Goal: Task Accomplishment & Management: Manage account settings

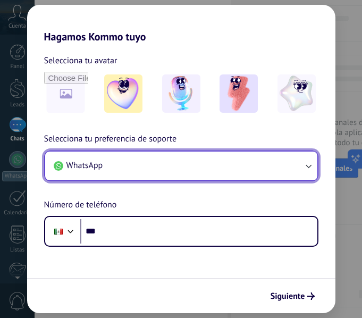
click at [120, 166] on button "WhatsApp" at bounding box center [181, 166] width 273 height 29
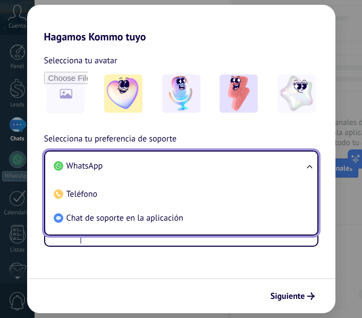
click at [120, 166] on li "WhatsApp" at bounding box center [179, 166] width 260 height 24
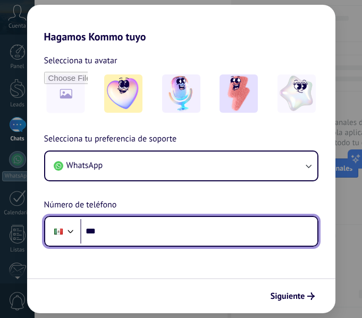
click at [125, 226] on input "***" at bounding box center [198, 231] width 237 height 24
click at [135, 235] on input "***" at bounding box center [198, 231] width 237 height 24
type input "**********"
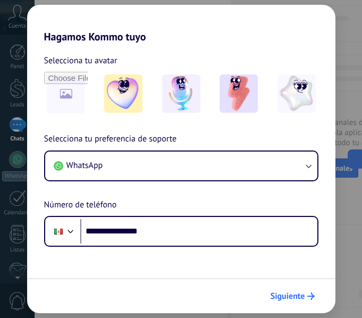
click at [280, 295] on span "Siguiente" at bounding box center [288, 296] width 35 height 7
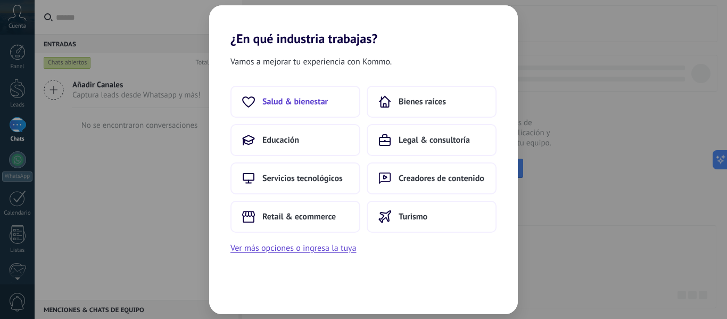
click at [315, 109] on button "Salud & bienestar" at bounding box center [295, 102] width 130 height 32
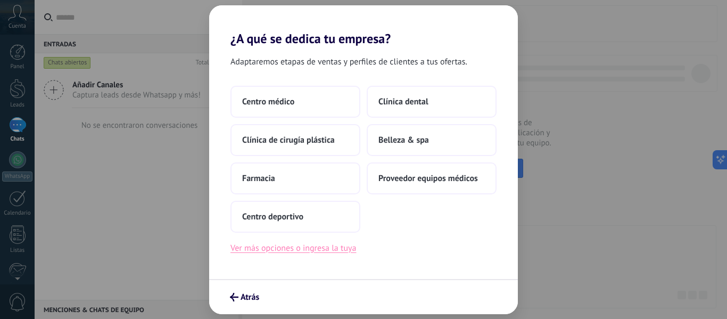
click at [328, 247] on button "Ver más opciones o ingresa la tuya" at bounding box center [293, 248] width 126 height 14
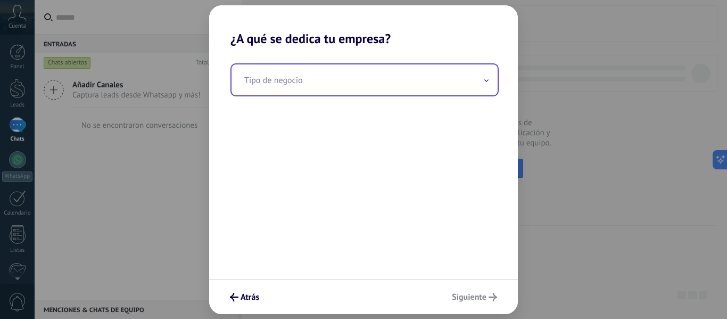
click at [303, 85] on input "text" at bounding box center [365, 79] width 266 height 31
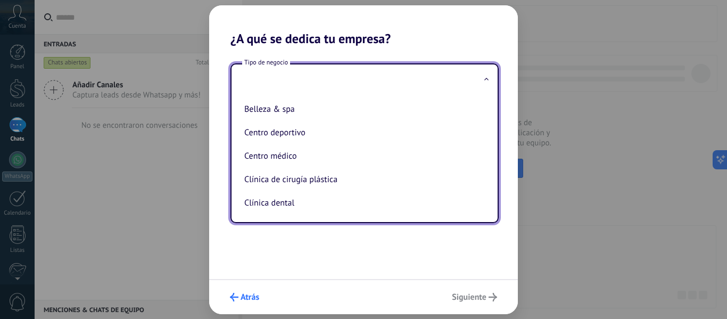
click at [254, 293] on span "Atrás" at bounding box center [250, 296] width 19 height 7
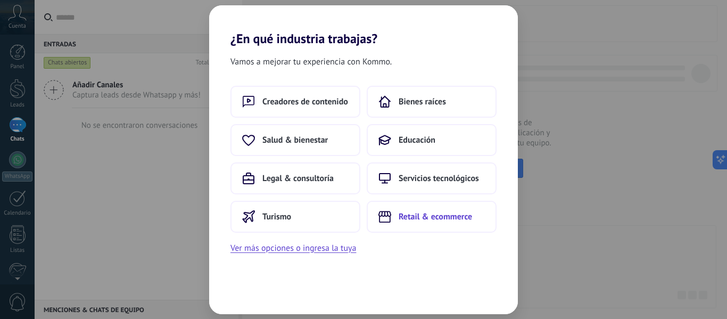
click at [362, 219] on use at bounding box center [384, 216] width 13 height 11
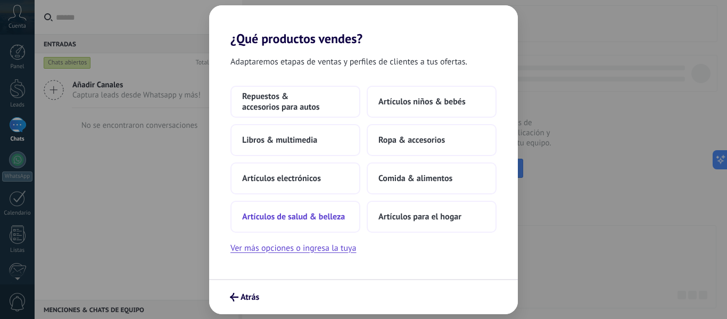
click at [345, 212] on span "Artículos de salud & belleza" at bounding box center [293, 216] width 103 height 11
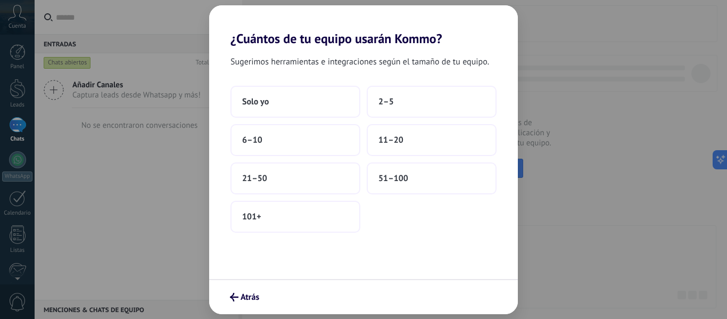
click at [230, 86] on button "Solo yo" at bounding box center [295, 102] width 130 height 32
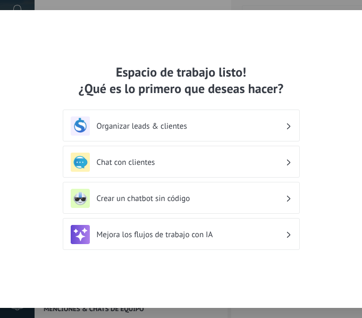
click at [133, 122] on h3 "Organizar leads & clientes" at bounding box center [191, 126] width 189 height 10
click at [133, 131] on div "Organizar leads & clientes" at bounding box center [181, 126] width 221 height 19
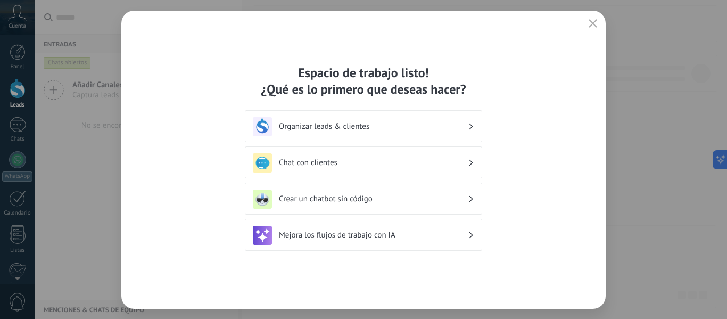
click at [309, 119] on div "Organizar leads & clientes" at bounding box center [363, 126] width 221 height 19
click at [362, 127] on div "Organizar leads & clientes" at bounding box center [363, 126] width 221 height 19
click at [362, 130] on h3 "Organizar leads & clientes" at bounding box center [373, 126] width 189 height 10
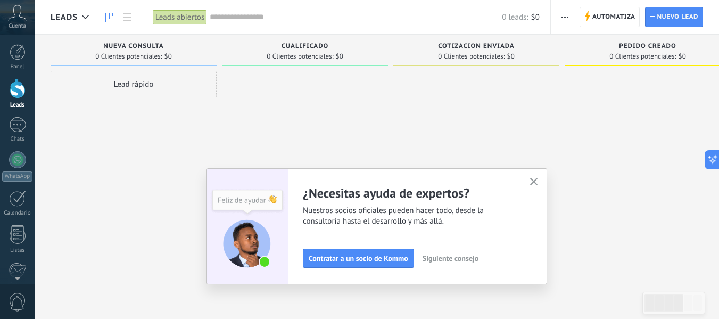
scroll to position [124, 0]
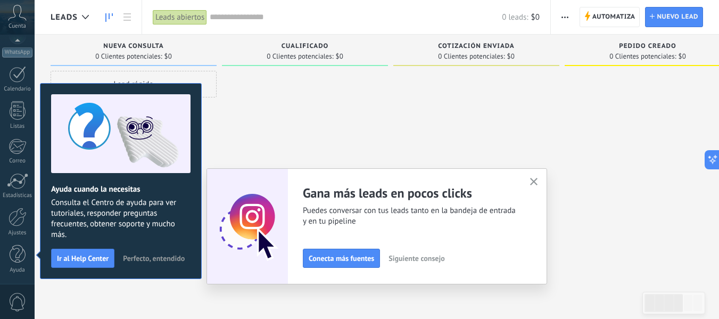
click at [176, 254] on span "Perfecto, entendido" at bounding box center [154, 257] width 62 height 7
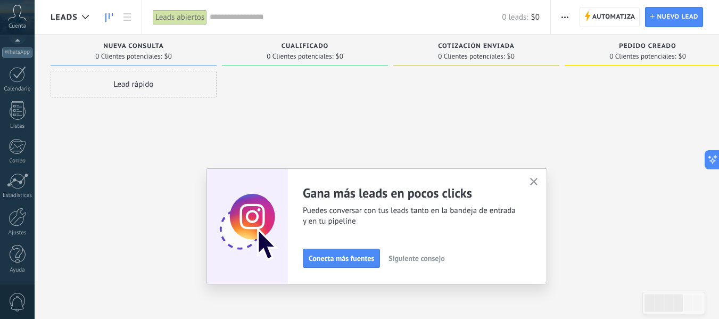
click at [214, 51] on div "Nueva consulta 0 Clientes potenciales: $0" at bounding box center [134, 50] width 166 height 31
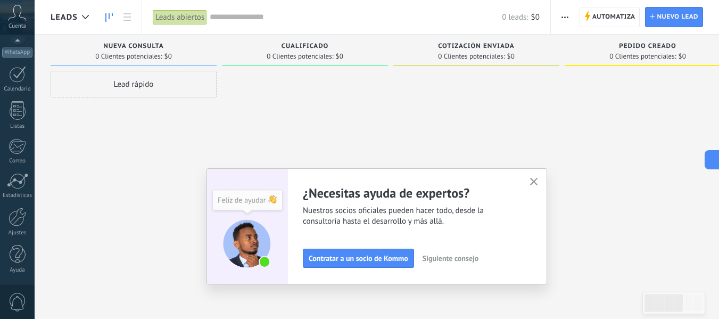
click at [214, 51] on div "Nueva consulta 0 Clientes potenciales: $0" at bounding box center [134, 50] width 166 height 31
click at [156, 48] on span "Nueva consulta" at bounding box center [133, 46] width 60 height 7
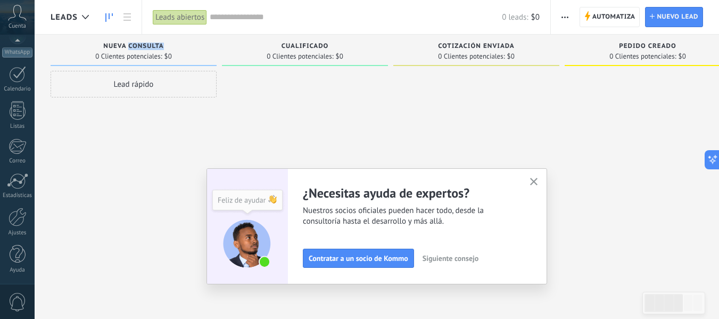
click at [214, 54] on div "Nueva consulta 0 Clientes potenciales: $0" at bounding box center [134, 50] width 166 height 31
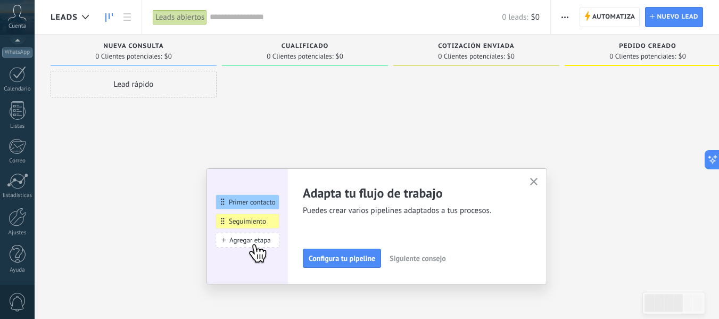
click at [214, 62] on div "Nueva consulta 0 Clientes potenciales: $0" at bounding box center [134, 50] width 166 height 31
drag, startPoint x: 214, startPoint y: 62, endPoint x: 544, endPoint y: 81, distance: 330.6
click at [362, 81] on div at bounding box center [476, 161] width 166 height 180
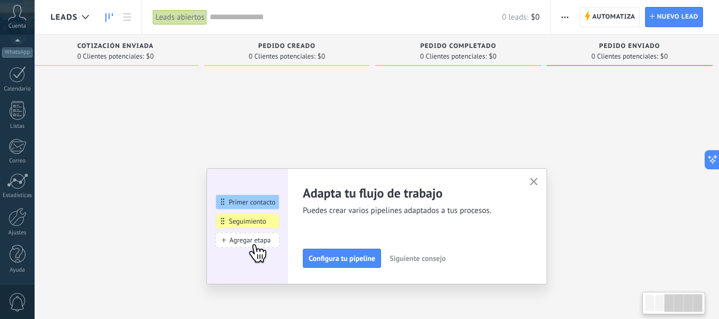
scroll to position [0, 370]
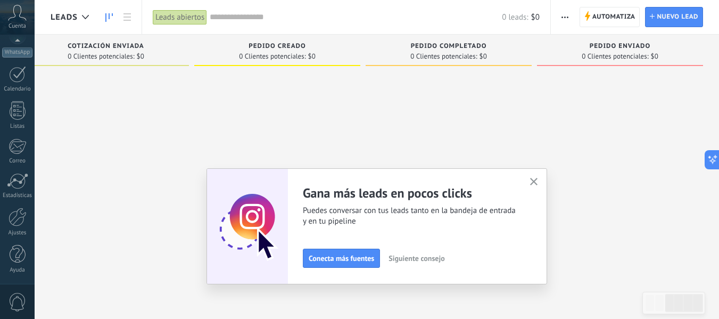
drag, startPoint x: 471, startPoint y: 42, endPoint x: 380, endPoint y: 43, distance: 91.0
click at [362, 43] on div "Pedido completado 0 Clientes potenciales: $0" at bounding box center [449, 50] width 166 height 31
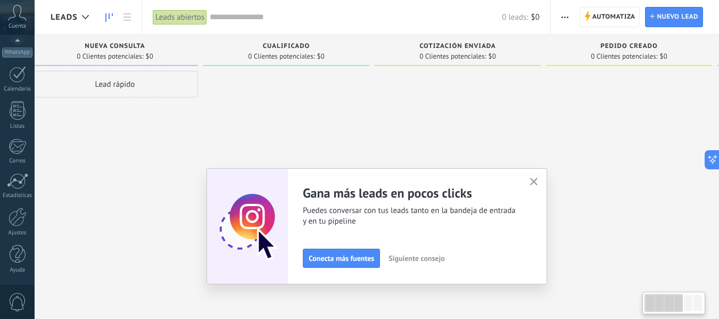
scroll to position [0, 0]
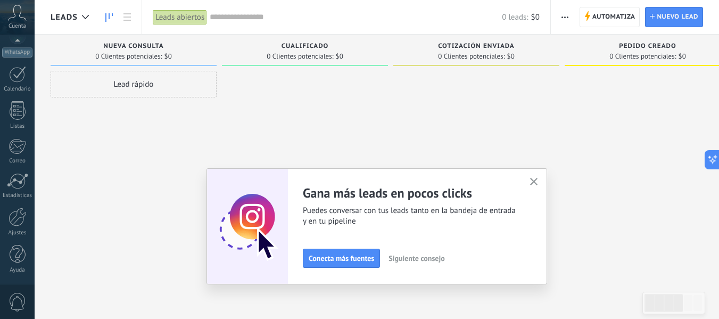
click at [149, 45] on span "Nueva consulta" at bounding box center [133, 46] width 60 height 7
click at [127, 24] on link at bounding box center [127, 17] width 18 height 21
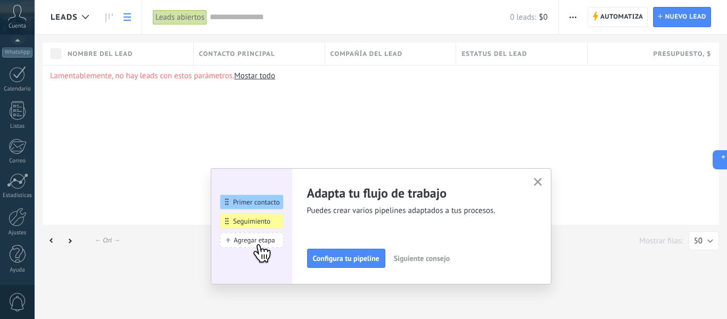
click at [174, 49] on div "Nombre del lead" at bounding box center [127, 54] width 131 height 22
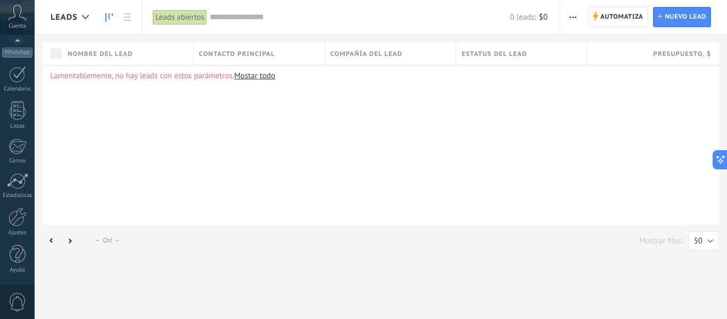
click at [110, 18] on icon at bounding box center [108, 17] width 7 height 9
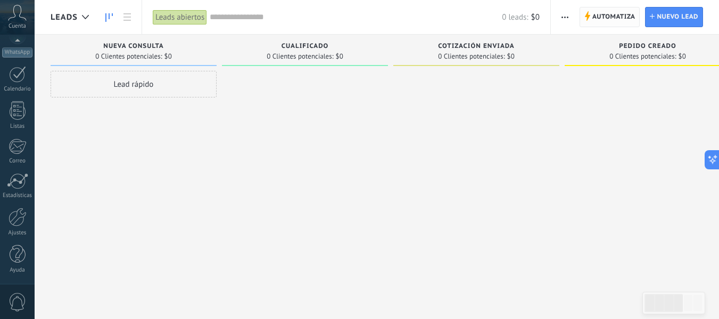
click at [362, 13] on span "Automatiza" at bounding box center [613, 16] width 43 height 19
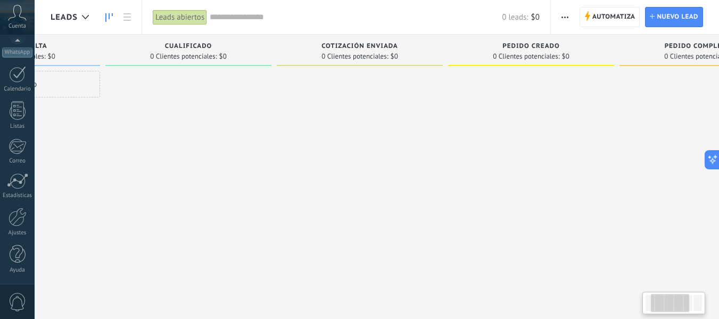
scroll to position [0, 117]
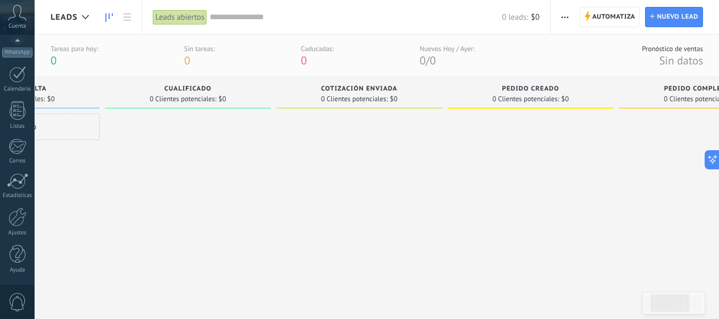
click at [362, 53] on div "Tareas para hoy: 0 Sin tareas: 0 Caducadas: 0 Nuevos Hoy / Ayer: 0 / 0 Pronósti…" at bounding box center [377, 56] width 684 height 43
click at [362, 58] on div "Tareas para hoy: 0 Sin tareas: 0 Caducadas: 0 Nuevos Hoy / Ayer: 0 / 0 Pronósti…" at bounding box center [377, 56] width 684 height 43
click at [362, 51] on div "Tareas para hoy: 0 Sin tareas: 0 Caducadas: 0 Nuevos Hoy / Ayer: 0 / 0 Pronósti…" at bounding box center [377, 56] width 684 height 43
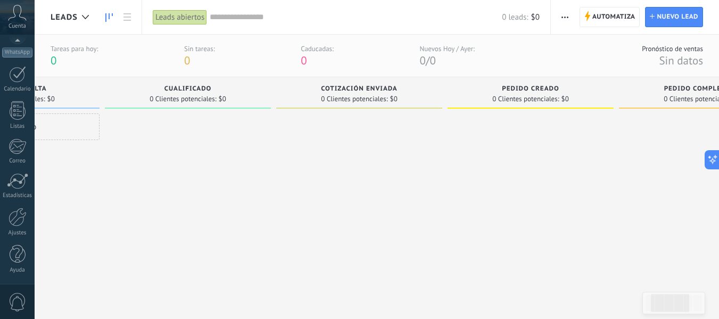
click at [362, 51] on div "Tareas para hoy: 0 Sin tareas: 0 Caducadas: 0 Nuevos Hoy / Ayer: 0 / 0 Pronósti…" at bounding box center [377, 56] width 684 height 43
click at [362, 96] on span "0 Clientes potenciales:" at bounding box center [525, 99] width 67 height 6
click at [279, 90] on div "Cotización enviada 0 Clientes potenciales: $0" at bounding box center [359, 92] width 166 height 31
click at [362, 12] on input "text" at bounding box center [356, 17] width 292 height 11
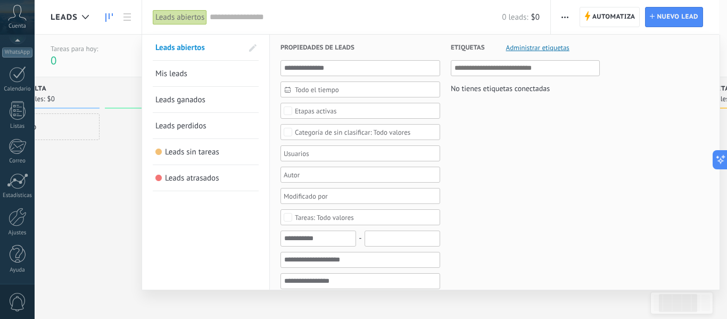
click at [106, 21] on div at bounding box center [363, 159] width 727 height 319
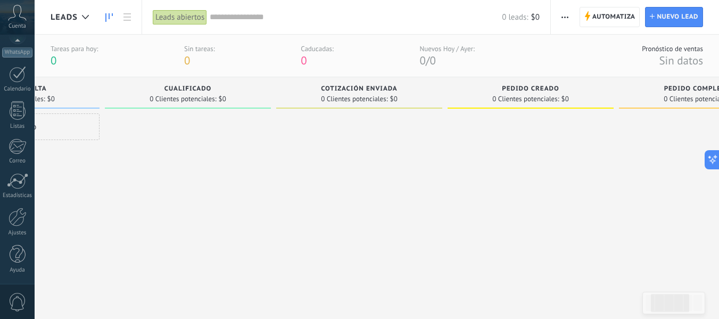
click at [106, 21] on use at bounding box center [108, 17] width 7 height 9
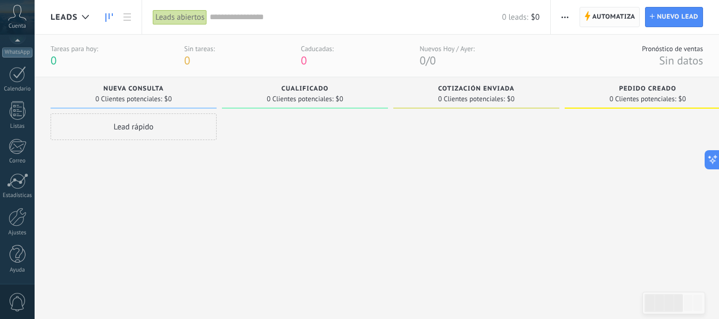
click at [362, 10] on span "Automatiza" at bounding box center [613, 16] width 43 height 19
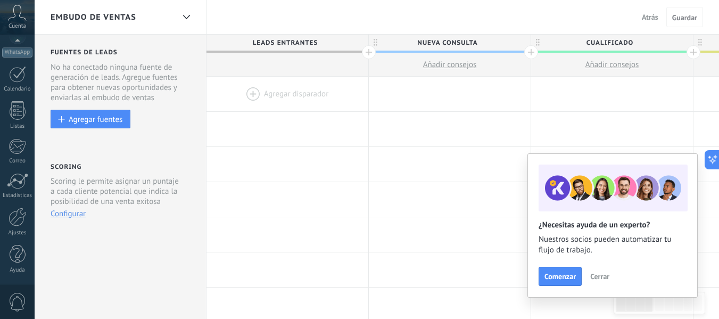
click at [362, 51] on div at bounding box center [531, 52] width 14 height 14
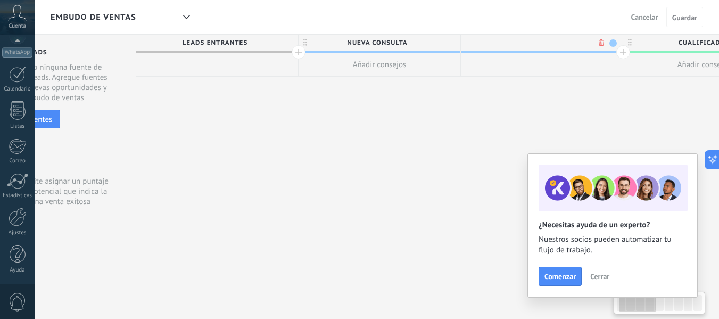
scroll to position [0, 79]
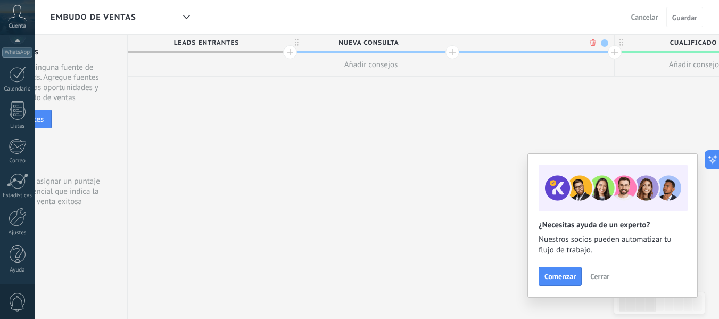
click at [362, 42] on span at bounding box center [604, 42] width 7 height 7
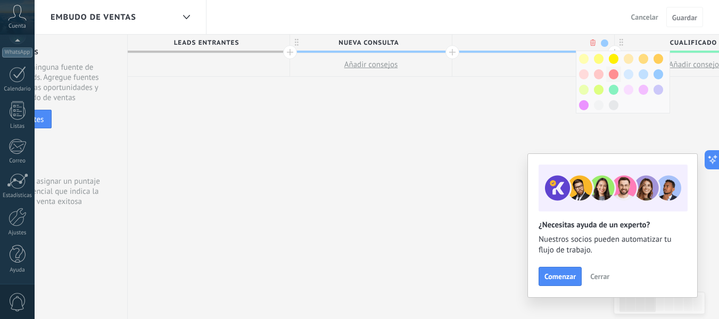
click at [362, 73] on span at bounding box center [614, 74] width 10 height 10
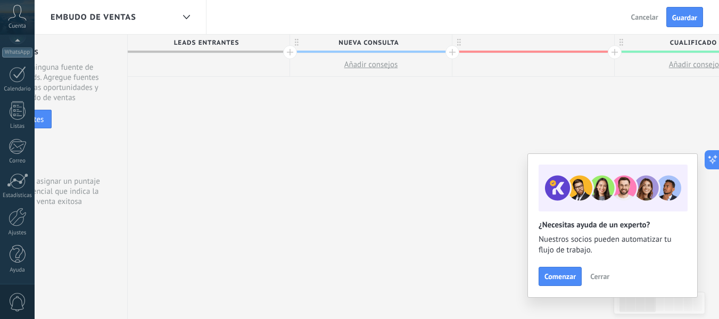
click at [362, 39] on div at bounding box center [533, 43] width 162 height 16
click at [362, 46] on input "text" at bounding box center [530, 43] width 141 height 16
click at [362, 42] on input "text" at bounding box center [530, 43] width 141 height 16
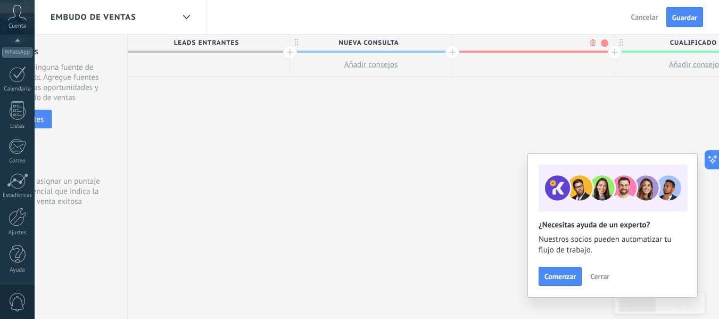
click at [362, 42] on input "text" at bounding box center [530, 43] width 141 height 16
click at [362, 42] on input "**" at bounding box center [530, 43] width 141 height 16
type input "**"
click at [362, 68] on div at bounding box center [533, 64] width 162 height 23
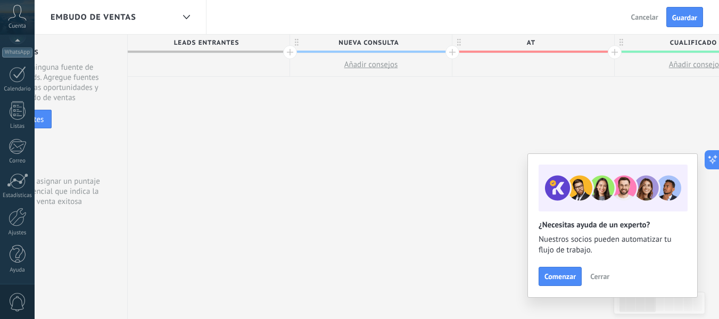
click at [362, 46] on span "at" at bounding box center [530, 43] width 156 height 16
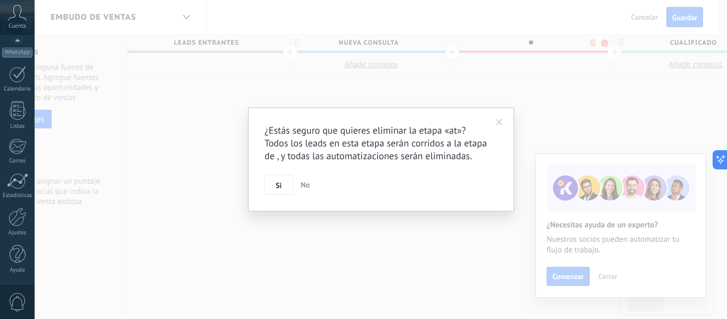
click at [362, 45] on body ".abccls-1,.abccls-2{fill-rule:evenodd}.abccls-2{fill:#fff} .abfcls-1{fill:none}…" at bounding box center [363, 159] width 727 height 319
click at [271, 186] on button "Si" at bounding box center [279, 185] width 28 height 20
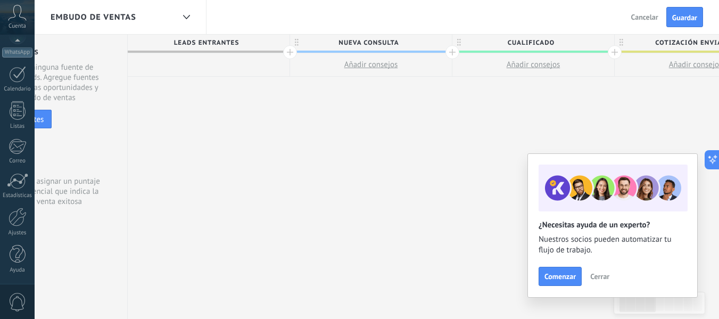
click at [362, 279] on span "Cerrar" at bounding box center [599, 276] width 19 height 7
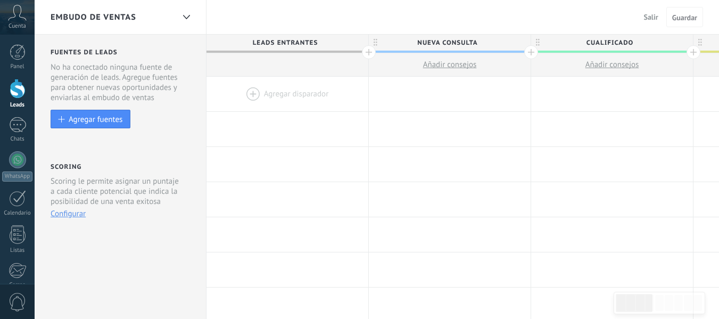
click at [531, 54] on div at bounding box center [531, 52] width 14 height 14
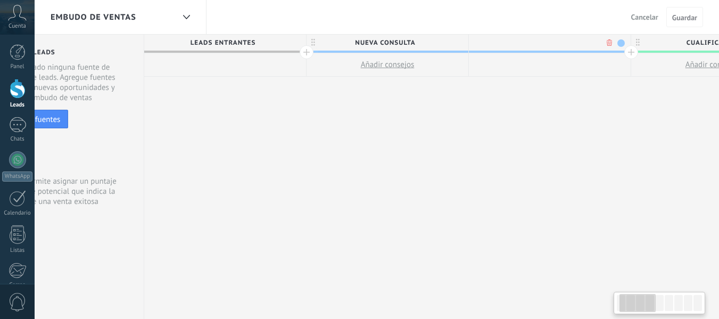
scroll to position [0, 79]
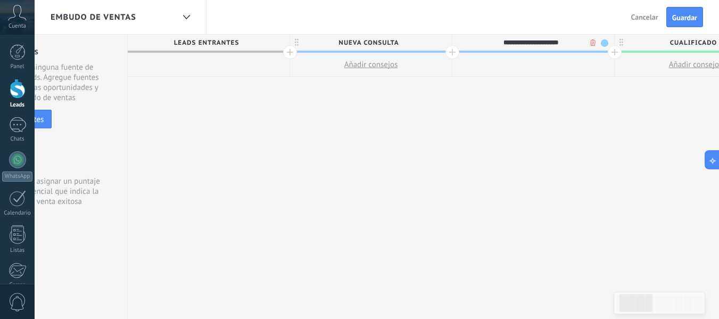
type input "**********"
click at [584, 61] on div at bounding box center [533, 64] width 162 height 23
click at [570, 43] on span "atención ersonalizada" at bounding box center [530, 43] width 156 height 16
click at [603, 41] on span at bounding box center [604, 42] width 7 height 7
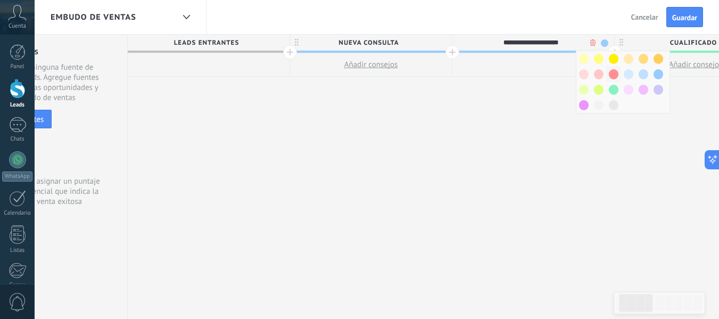
click at [614, 73] on span at bounding box center [614, 74] width 10 height 10
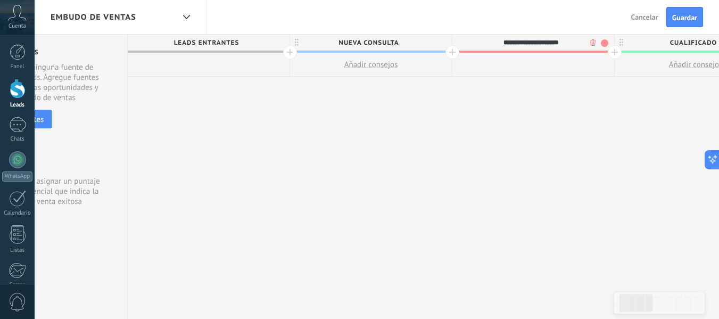
click at [524, 43] on input "**********" at bounding box center [530, 43] width 141 height 16
type input "**********"
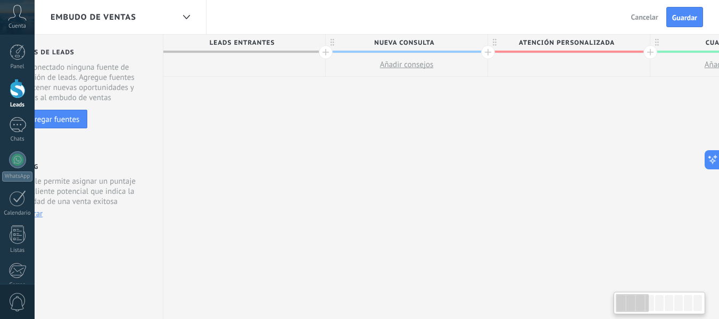
scroll to position [0, 0]
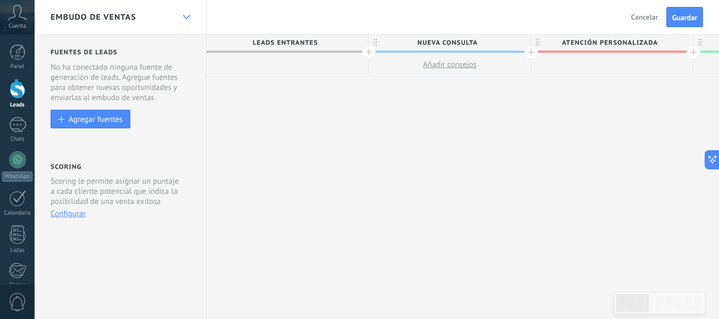
click at [188, 19] on div at bounding box center [186, 17] width 18 height 21
click at [185, 15] on icon at bounding box center [186, 17] width 7 height 4
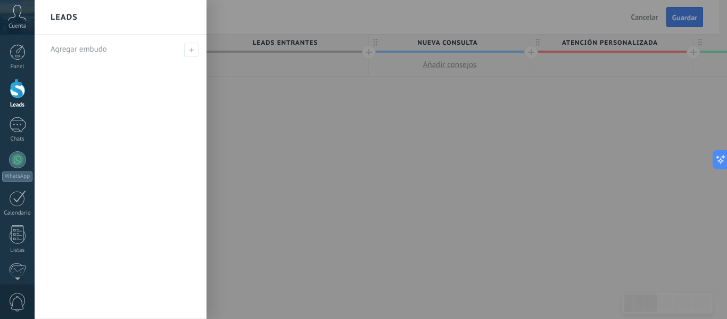
click at [220, 119] on div at bounding box center [398, 159] width 727 height 319
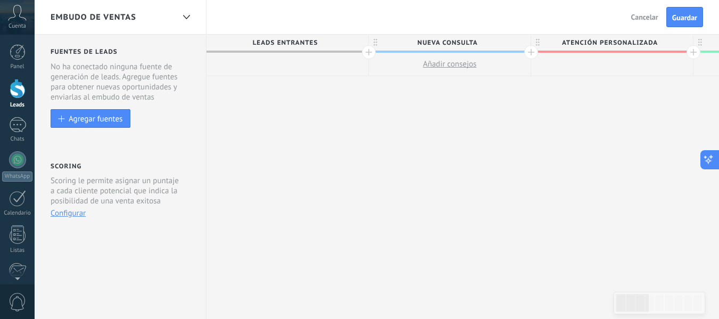
click at [708, 155] on icon at bounding box center [708, 159] width 11 height 11
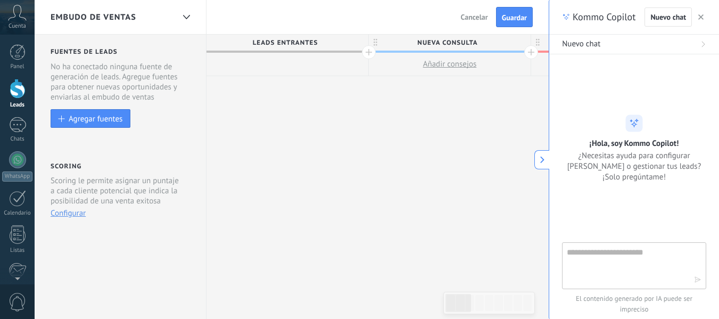
click at [535, 165] on button at bounding box center [541, 159] width 15 height 19
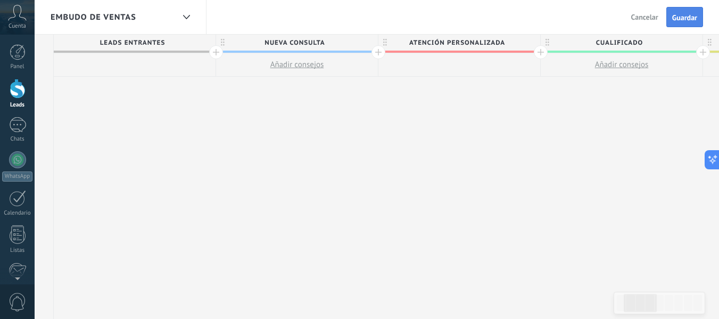
click at [690, 13] on button "Guardar" at bounding box center [684, 17] width 37 height 20
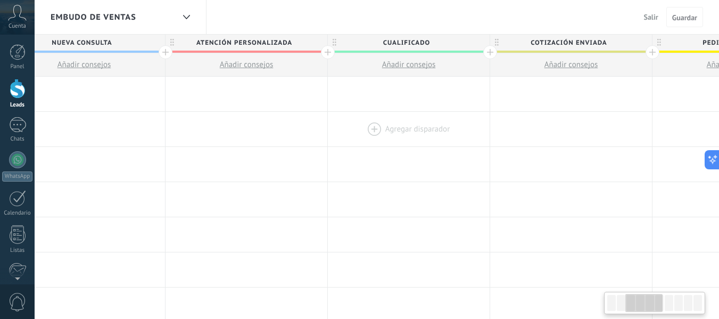
scroll to position [0, 367]
click at [552, 43] on span "Cotización enviada" at bounding box center [567, 43] width 156 height 16
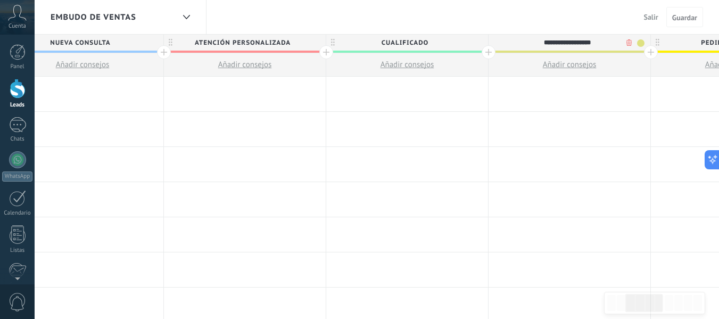
click at [552, 43] on input "**********" at bounding box center [567, 43] width 141 height 16
type input "**********"
click at [679, 14] on span "Guardar" at bounding box center [684, 17] width 25 height 7
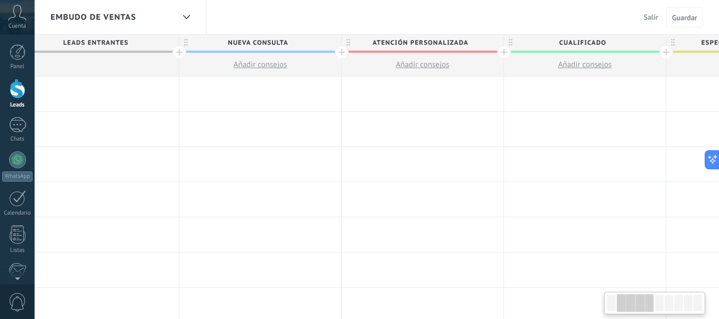
scroll to position [0, 189]
click at [493, 44] on span "atención personalizada" at bounding box center [420, 43] width 156 height 16
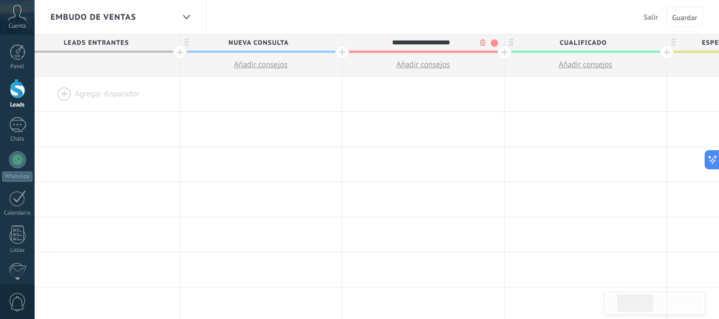
click at [348, 40] on div "**********" at bounding box center [420, 43] width 156 height 16
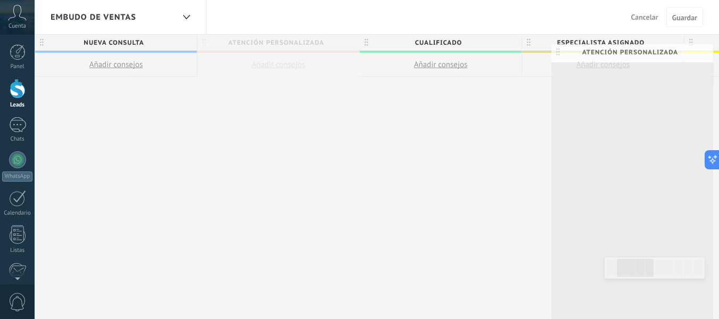
scroll to position [0, 351]
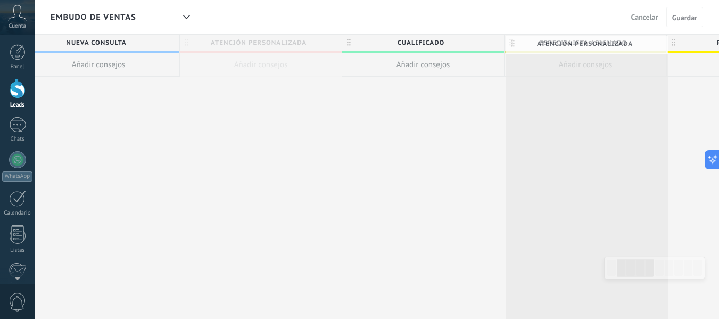
drag, startPoint x: 348, startPoint y: 40, endPoint x: 510, endPoint y: 42, distance: 162.3
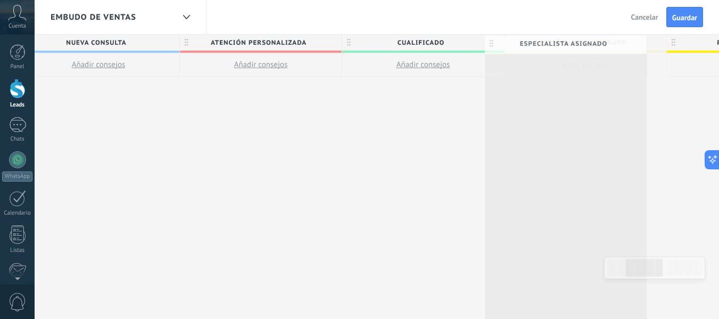
scroll to position [0, 353]
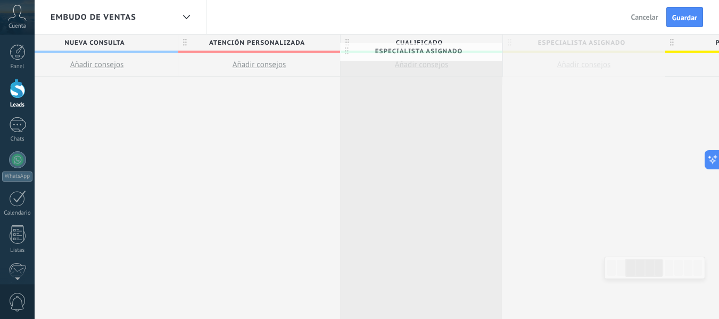
drag, startPoint x: 510, startPoint y: 42, endPoint x: 348, endPoint y: 49, distance: 163.1
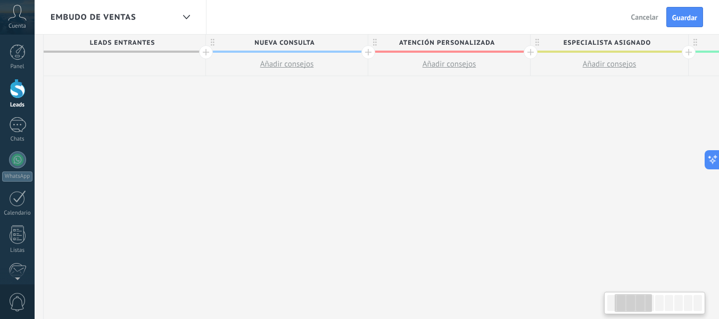
scroll to position [0, 0]
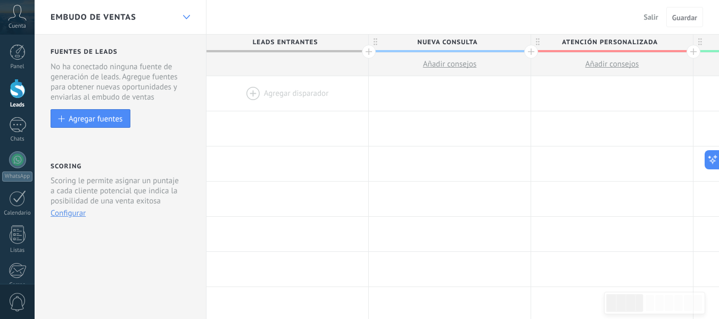
click at [187, 13] on div at bounding box center [186, 17] width 18 height 21
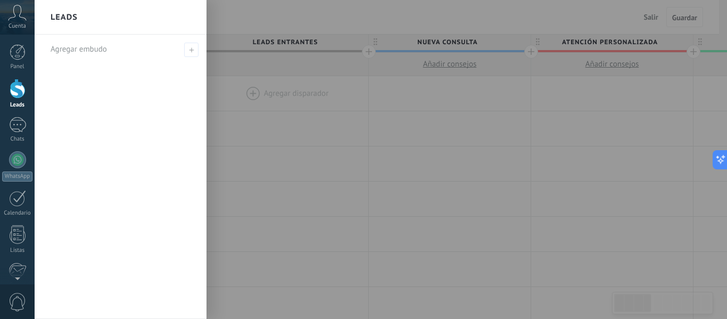
click at [225, 109] on div at bounding box center [398, 159] width 727 height 319
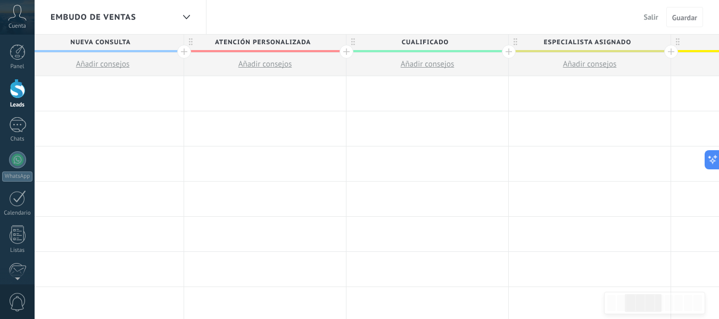
scroll to position [0, 350]
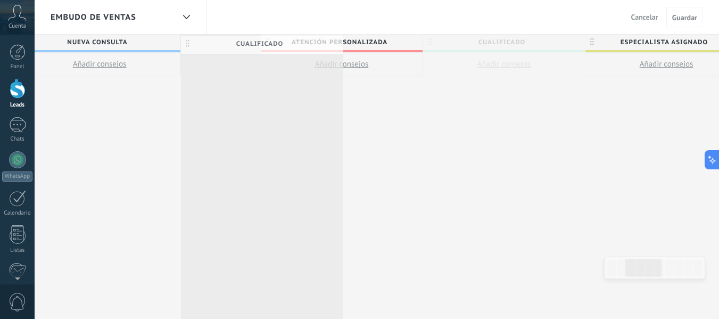
drag, startPoint x: 354, startPoint y: 41, endPoint x: 192, endPoint y: 43, distance: 162.3
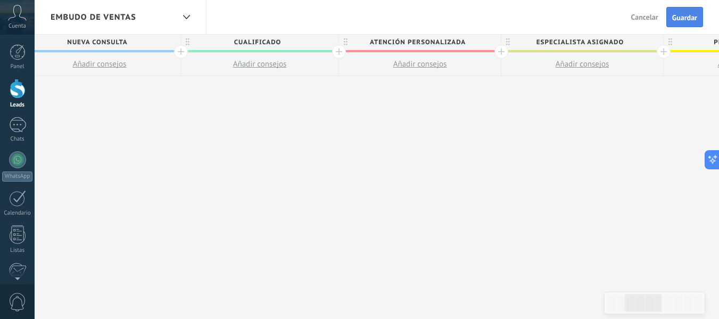
click at [682, 18] on span "Guardar" at bounding box center [684, 17] width 25 height 7
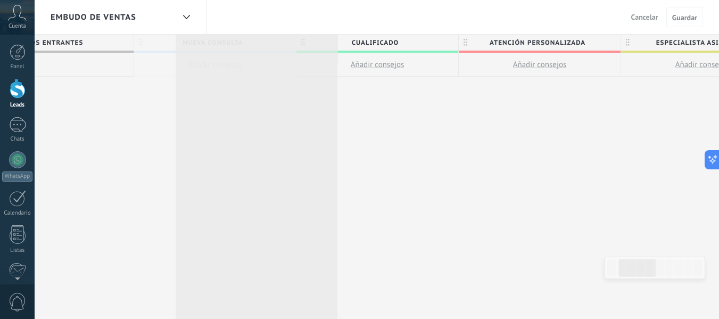
scroll to position [0, 233]
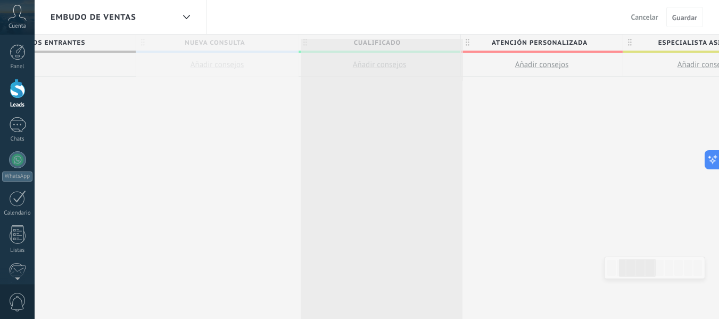
drag, startPoint x: 141, startPoint y: 41, endPoint x: 306, endPoint y: 45, distance: 164.5
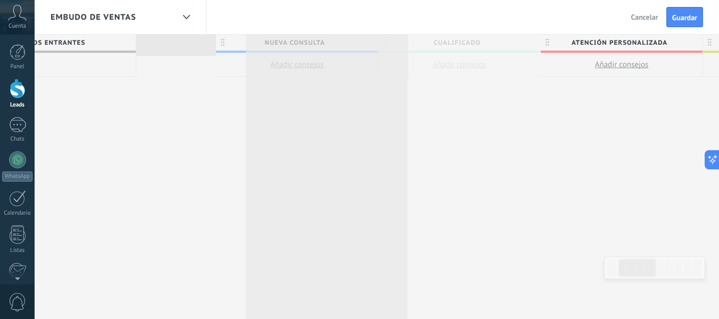
scroll to position [0, 238]
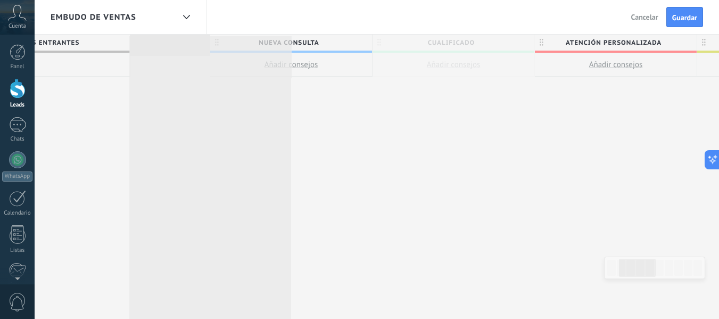
drag, startPoint x: 304, startPoint y: 41, endPoint x: 141, endPoint y: 43, distance: 163.4
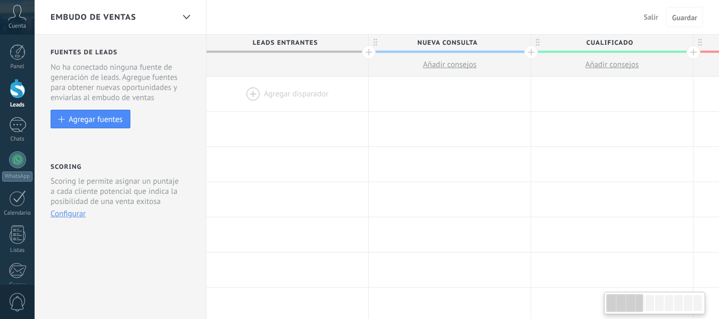
click at [186, 13] on div at bounding box center [186, 17] width 18 height 21
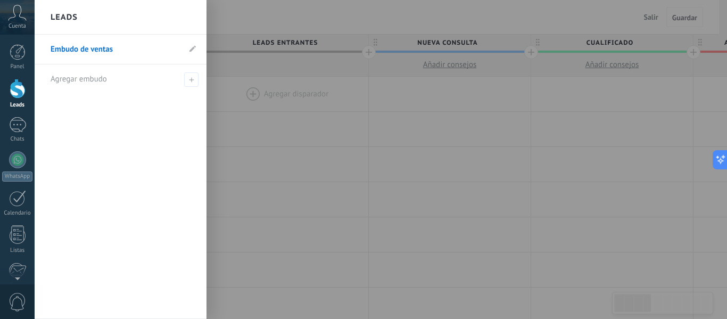
click at [257, 14] on div at bounding box center [398, 159] width 727 height 319
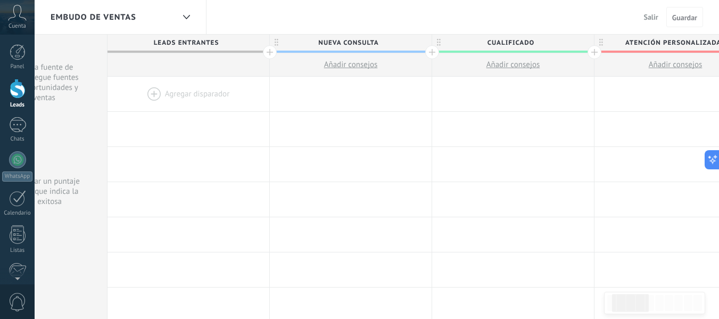
scroll to position [0, 102]
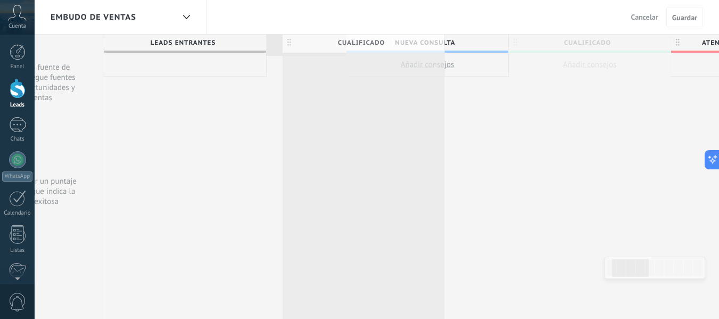
drag, startPoint x: 438, startPoint y: 42, endPoint x: 291, endPoint y: 42, distance: 146.4
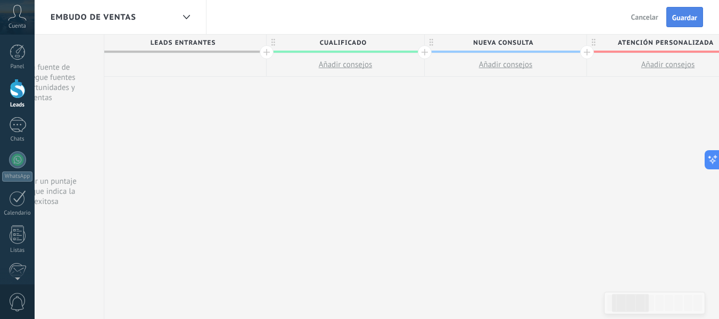
click at [688, 17] on span "Guardar" at bounding box center [684, 17] width 25 height 7
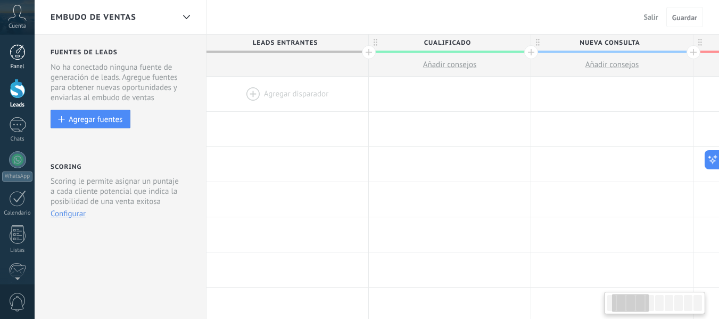
scroll to position [0, 102]
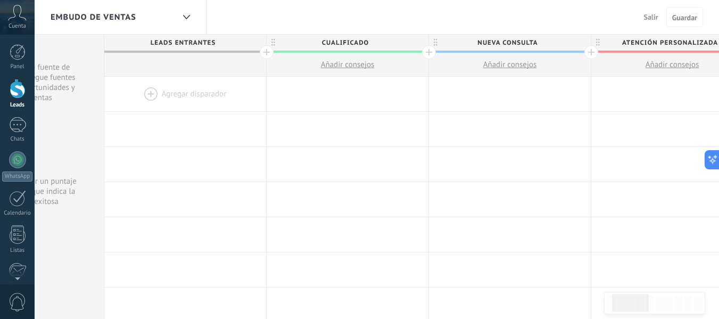
click at [13, 88] on div at bounding box center [18, 89] width 16 height 20
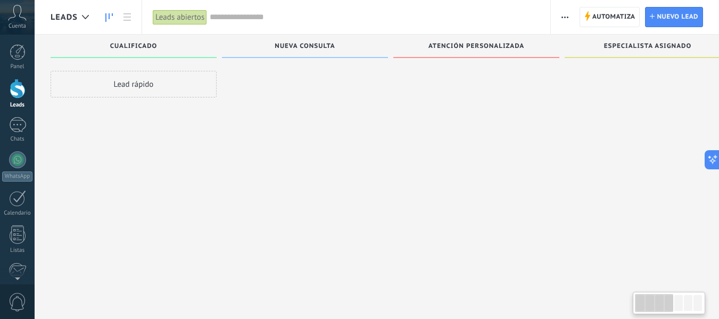
click at [291, 136] on div at bounding box center [305, 161] width 166 height 180
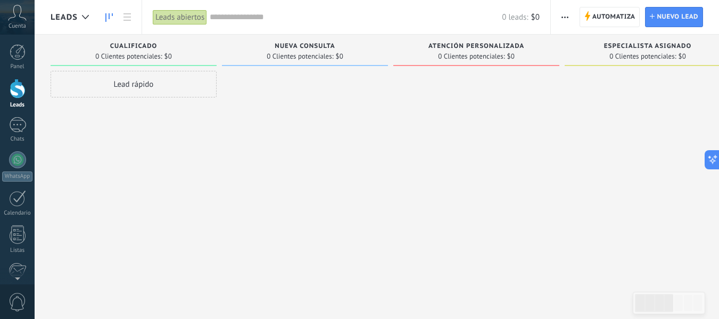
click at [14, 23] on span "Cuenta" at bounding box center [18, 26] width 18 height 7
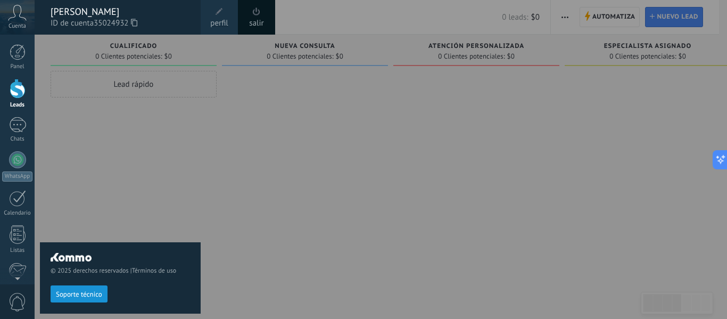
click at [219, 22] on span "perfil" at bounding box center [219, 24] width 18 height 12
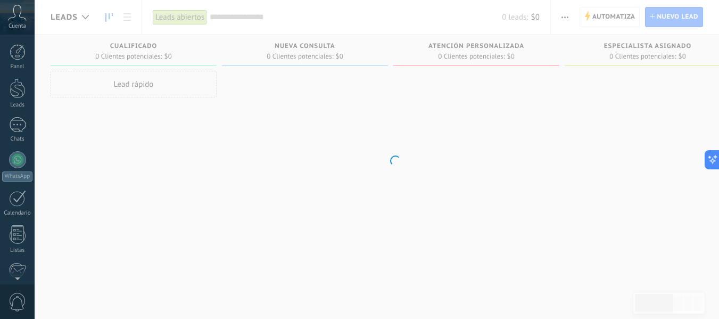
scroll to position [124, 0]
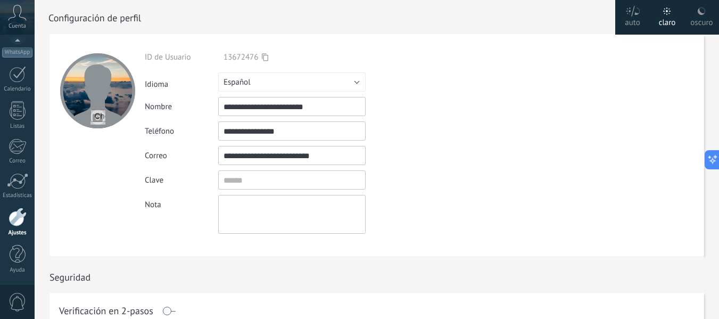
click at [294, 125] on input "**********" at bounding box center [291, 130] width 147 height 19
type input "**********"
click at [472, 141] on div "**********" at bounding box center [317, 142] width 344 height 181
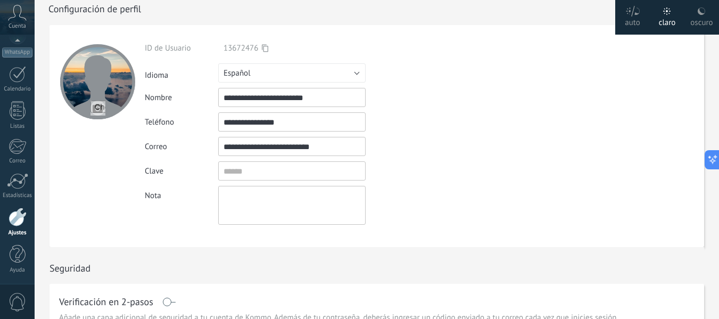
scroll to position [0, 0]
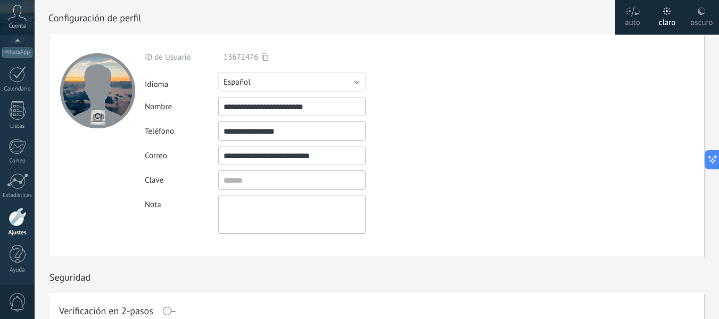
click at [688, 69] on form "**********" at bounding box center [376, 145] width 655 height 222
click at [239, 221] on textarea at bounding box center [291, 214] width 147 height 39
click at [640, 12] on icon at bounding box center [632, 11] width 15 height 11
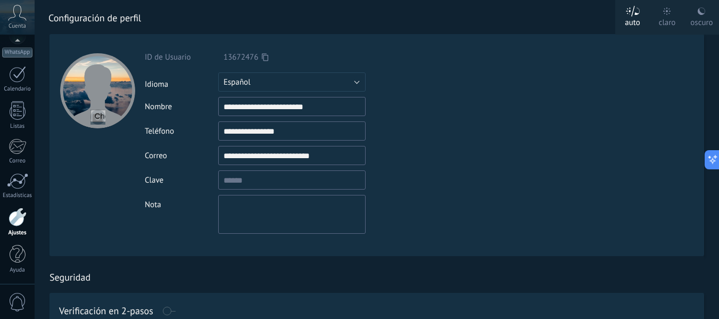
click at [674, 22] on div "claro" at bounding box center [667, 21] width 17 height 28
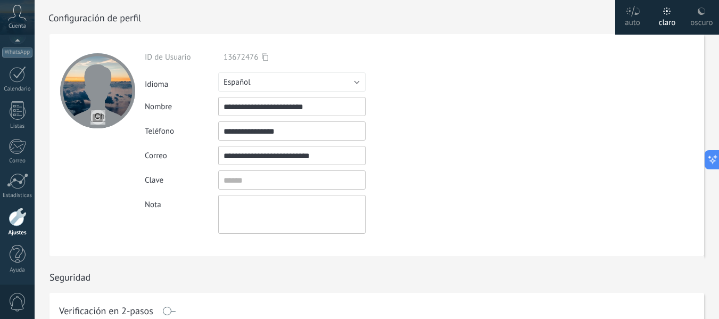
click at [697, 23] on label "oscuro" at bounding box center [701, 17] width 35 height 35
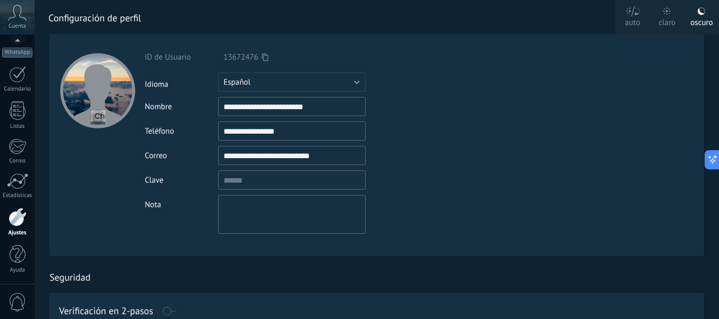
click at [672, 20] on div "claro" at bounding box center [667, 21] width 17 height 28
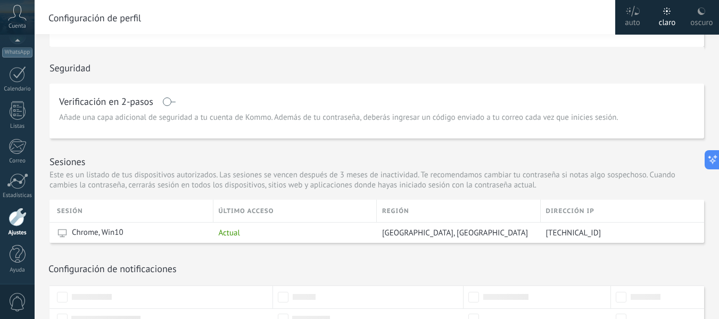
scroll to position [0, 0]
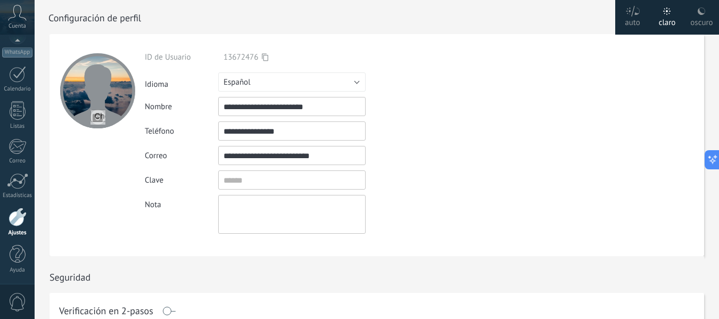
click at [589, 21] on div at bounding box center [388, 17] width 680 height 34
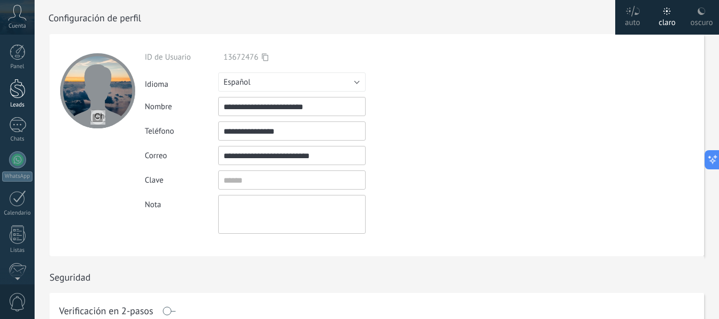
click at [18, 96] on div at bounding box center [18, 89] width 16 height 20
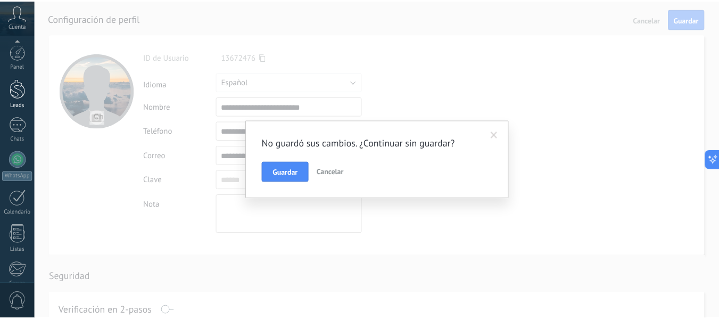
scroll to position [124, 0]
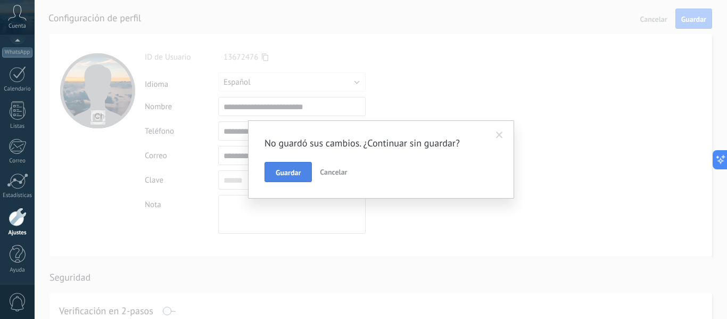
click at [294, 174] on span "Guardar" at bounding box center [288, 172] width 25 height 7
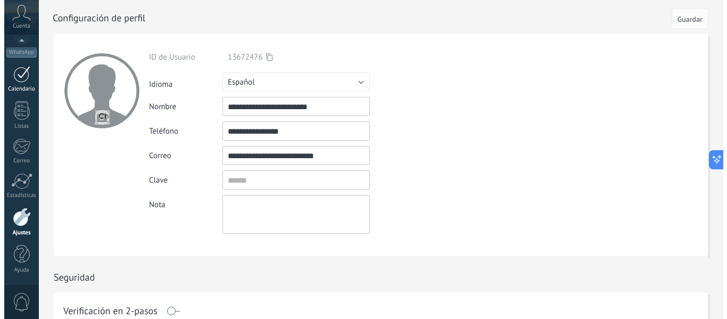
scroll to position [0, 0]
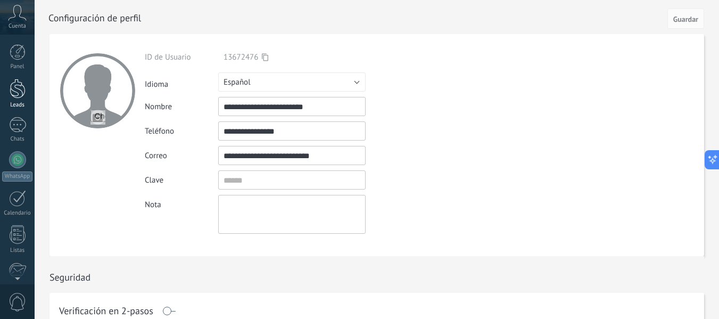
click at [15, 85] on div at bounding box center [18, 89] width 16 height 20
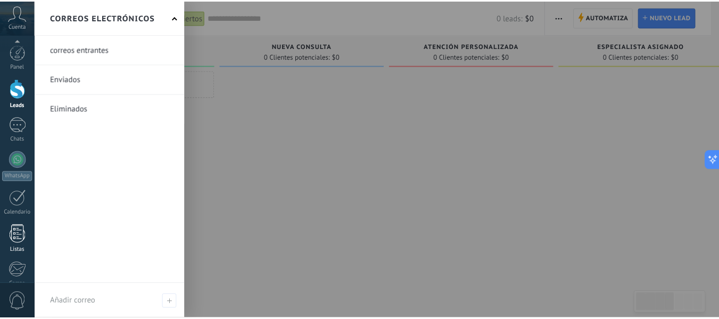
scroll to position [124, 0]
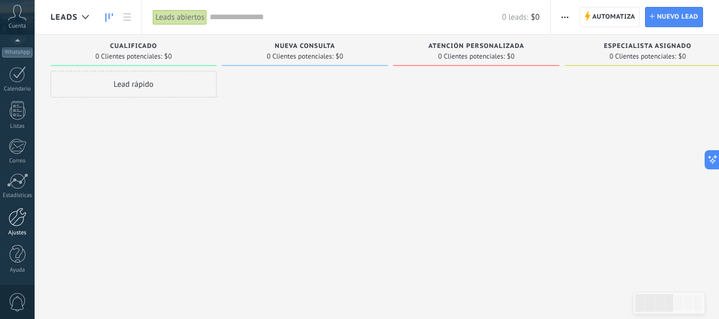
click at [14, 224] on div at bounding box center [18, 217] width 18 height 19
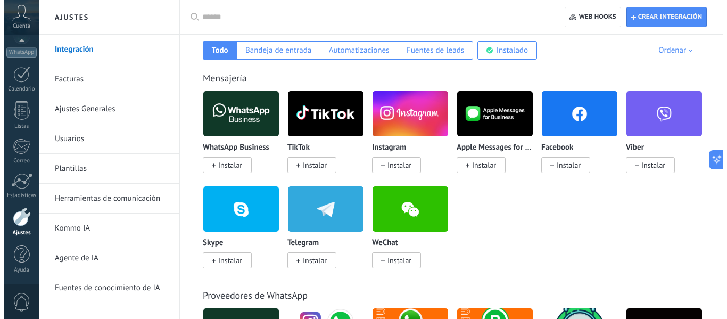
scroll to position [181, 0]
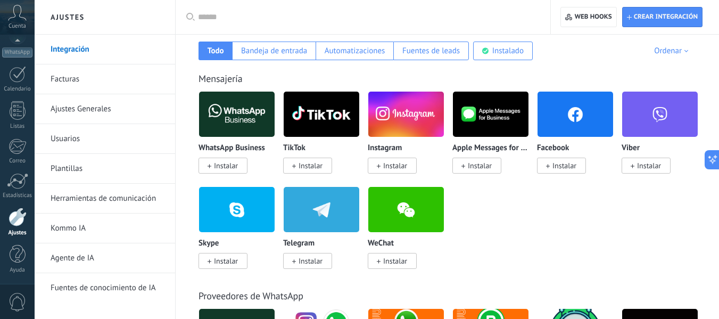
click at [298, 260] on span "Instalar" at bounding box center [307, 261] width 49 height 16
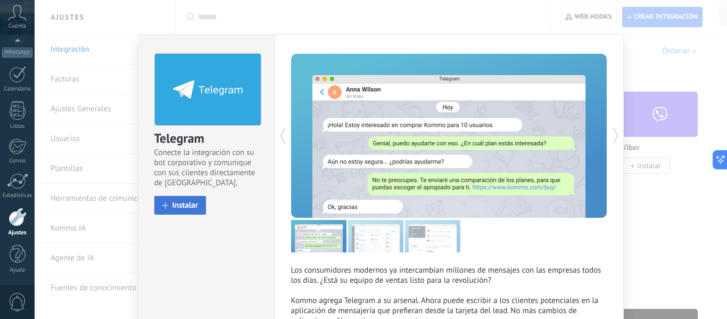
click at [188, 209] on span "Instalar" at bounding box center [185, 205] width 26 height 8
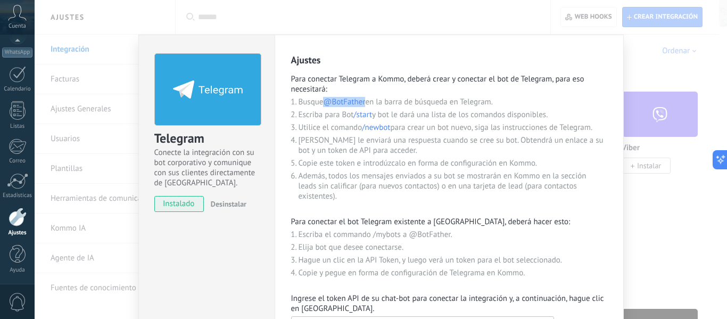
drag, startPoint x: 367, startPoint y: 100, endPoint x: 325, endPoint y: 106, distance: 42.6
click at [325, 106] on li "Busque @BotFather en la barra de búsqueda en Telegram." at bounding box center [453, 102] width 309 height 10
copy span "@BotFather"
drag, startPoint x: 373, startPoint y: 116, endPoint x: 341, endPoint y: 117, distance: 31.4
click at [341, 117] on li "Escriba para Bot /start y bot le dará una lista de los comandos disponibles." at bounding box center [453, 115] width 309 height 10
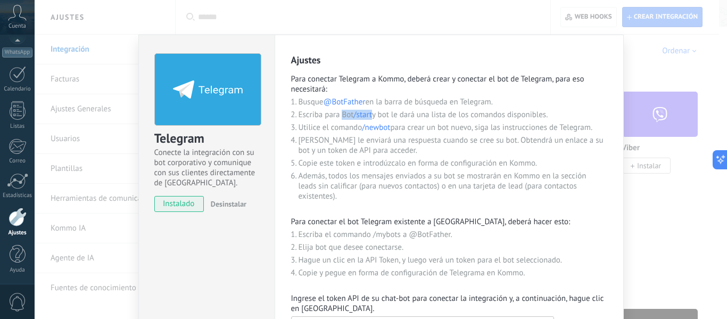
copy li "Bot /start"
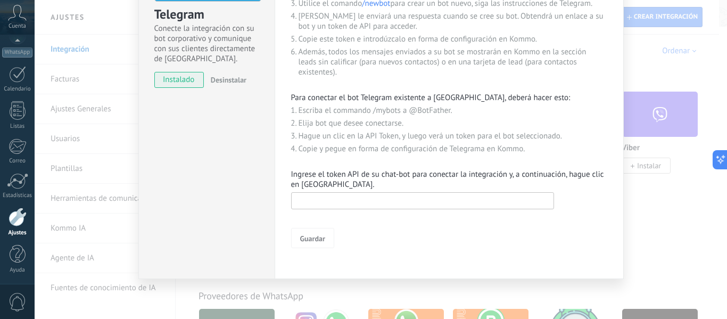
click at [328, 205] on input "text" at bounding box center [422, 200] width 263 height 17
paste input "**********"
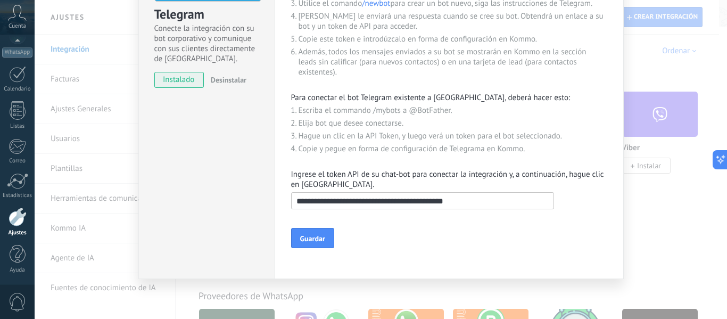
type input "**********"
click at [310, 237] on span "Guardar" at bounding box center [312, 238] width 25 height 7
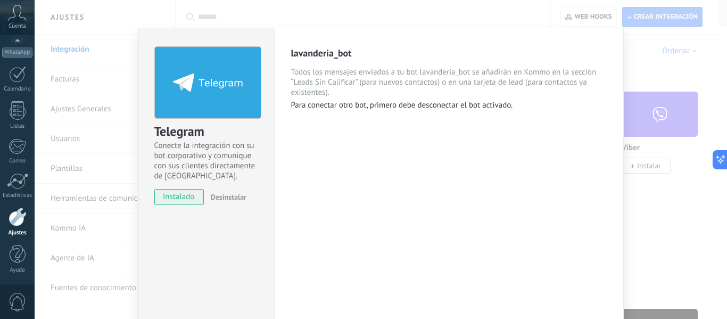
scroll to position [21, 0]
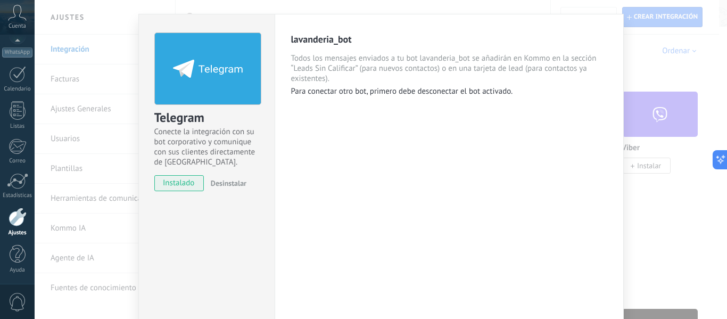
click at [94, 68] on div "Telegram Conecte la integración con su bot corporativo y comunique con sus clie…" at bounding box center [381, 159] width 692 height 319
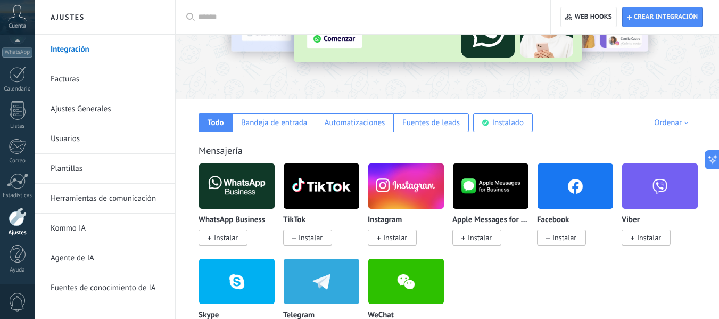
scroll to position [0, 0]
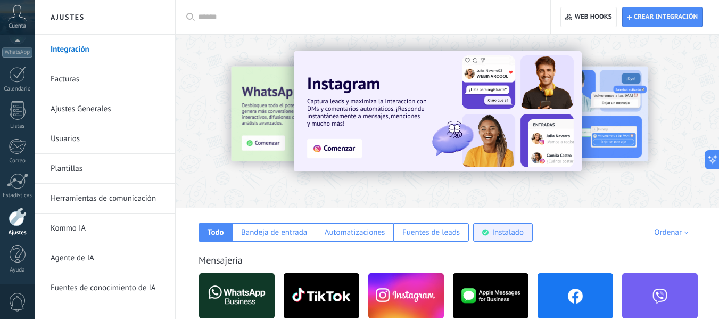
click at [489, 236] on div "Instalado" at bounding box center [503, 232] width 60 height 19
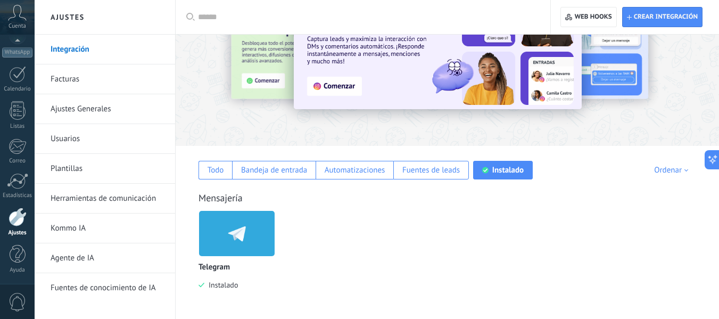
scroll to position [62, 0]
click at [220, 175] on div "Todo" at bounding box center [216, 170] width 16 height 10
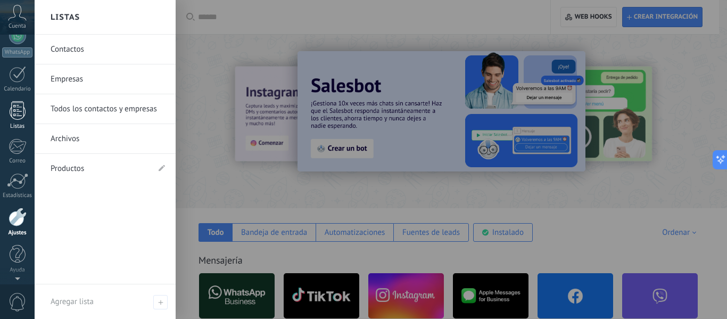
scroll to position [0, 0]
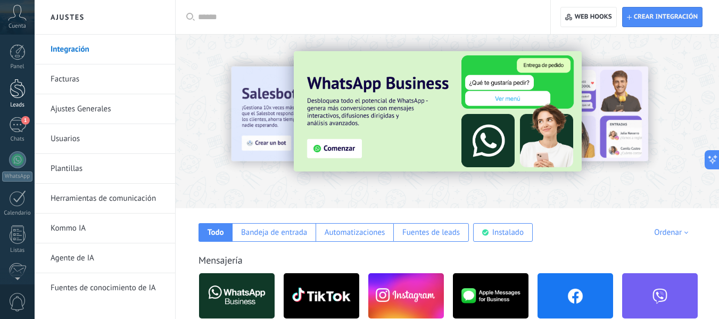
click at [14, 98] on link "Leads" at bounding box center [17, 94] width 35 height 30
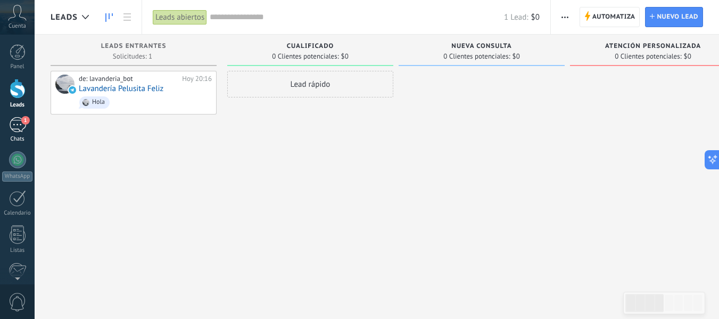
click at [13, 131] on div "1" at bounding box center [17, 124] width 17 height 15
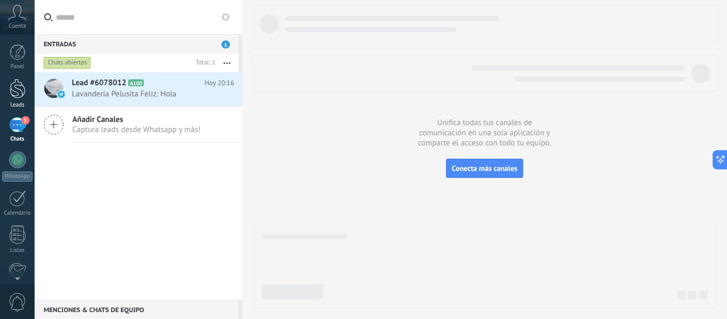
click at [10, 105] on div "Leads" at bounding box center [17, 105] width 31 height 7
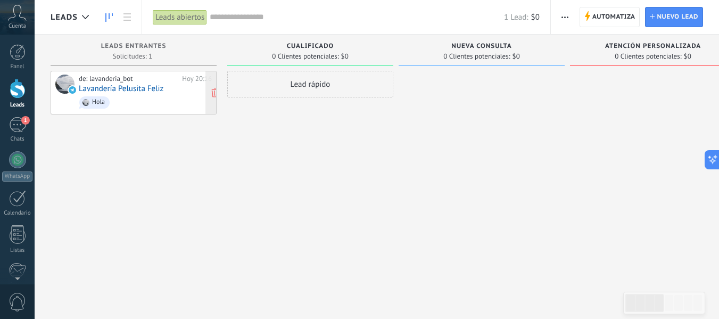
click at [175, 94] on span "Hola" at bounding box center [145, 102] width 133 height 16
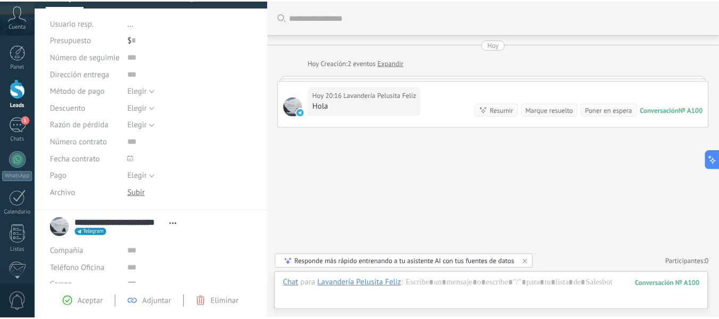
scroll to position [93, 0]
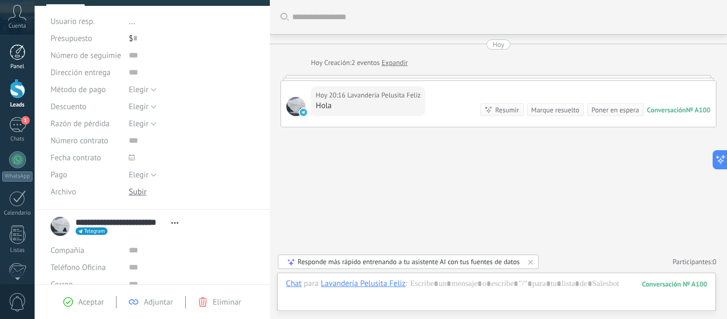
click at [18, 52] on div at bounding box center [18, 52] width 16 height 16
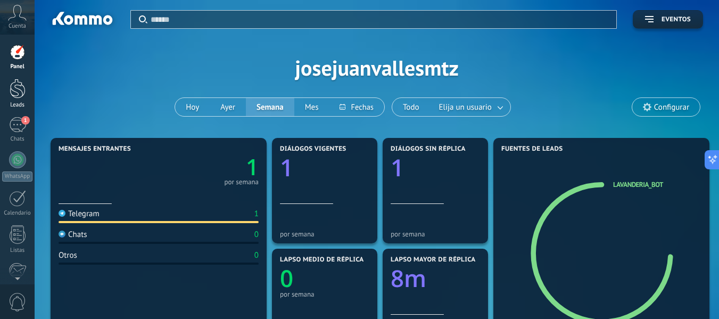
click at [21, 84] on div at bounding box center [18, 89] width 16 height 20
